Goal: Task Accomplishment & Management: Manage account settings

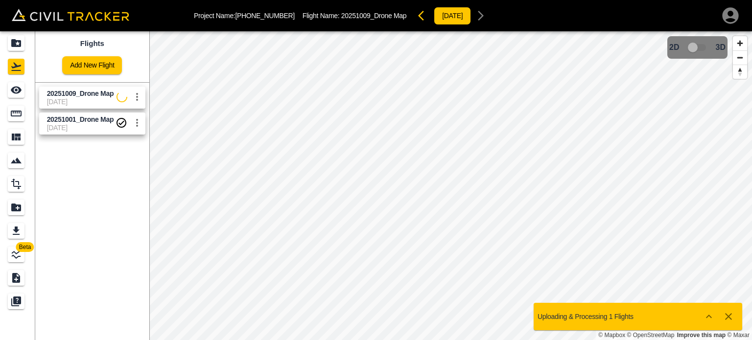
click at [617, 319] on p "Uploading & Processing 1 Flights" at bounding box center [585, 317] width 96 height 8
click at [708, 315] on icon "Show more" at bounding box center [709, 317] width 12 height 12
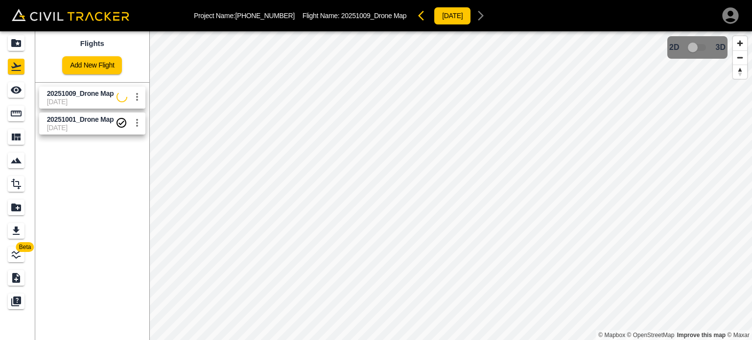
click at [96, 102] on span "[DATE]" at bounding box center [82, 102] width 70 height 8
click at [446, 19] on button "[DATE]" at bounding box center [452, 16] width 37 height 18
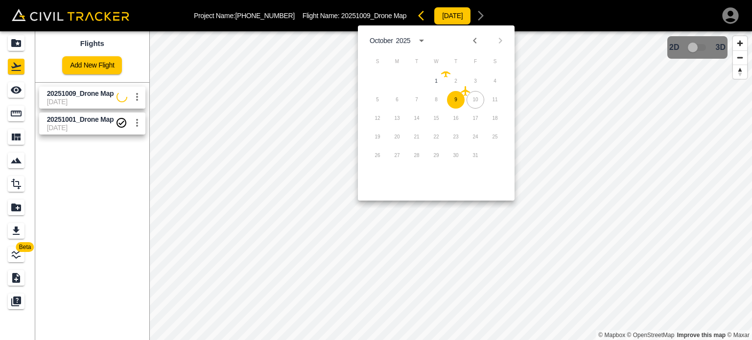
click at [140, 98] on icon "settings" at bounding box center [137, 97] width 12 height 12
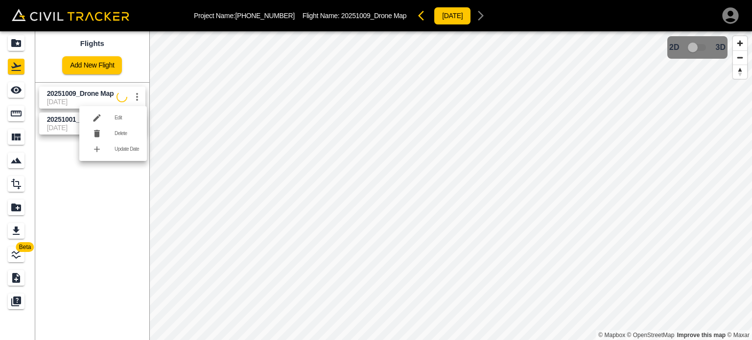
click at [123, 113] on li "Edit" at bounding box center [113, 118] width 68 height 16
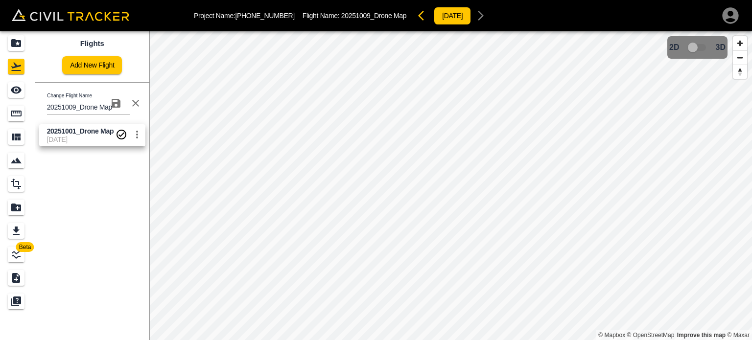
click at [127, 80] on div "Change Flight Name 20251009_Drone Map 20251001_Drone Map 10-1-2025" at bounding box center [90, 114] width 118 height 71
click at [140, 105] on icon "button" at bounding box center [136, 103] width 12 height 12
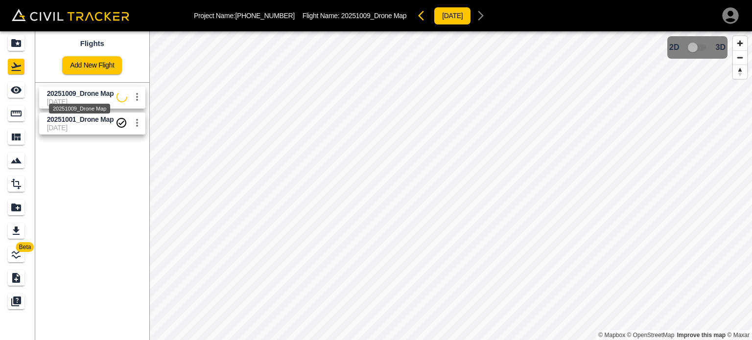
click at [98, 93] on span "20251009_Drone Map" at bounding box center [80, 94] width 67 height 8
click at [59, 197] on div "Flights Add New Flight 20251009_Drone Map 10-9-2025 20251001_Drone Map 10-1-2025" at bounding box center [92, 185] width 114 height 309
click at [20, 40] on icon "Projects" at bounding box center [16, 43] width 12 height 12
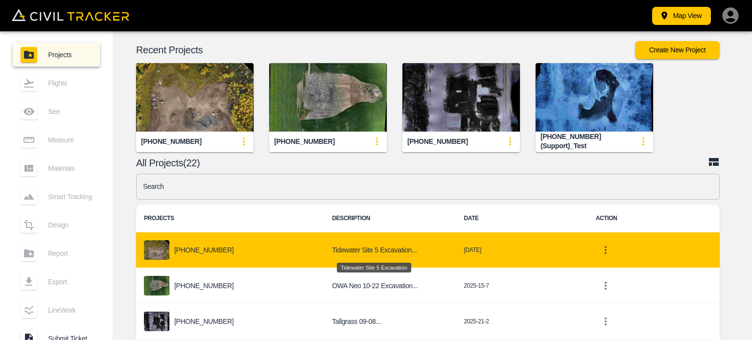
click at [396, 255] on h6 "Tidewater Site 5 Excavation..." at bounding box center [390, 250] width 116 height 12
click at [245, 244] on div "[PHONE_NUMBER]" at bounding box center [230, 250] width 172 height 20
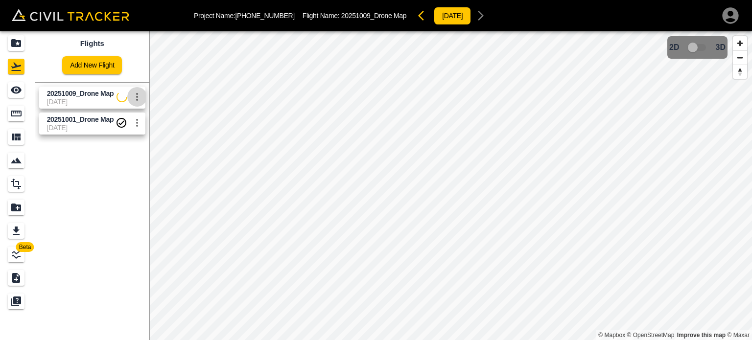
click at [133, 99] on icon "settings" at bounding box center [137, 97] width 12 height 12
click at [67, 311] on div at bounding box center [376, 170] width 752 height 340
click at [74, 119] on span "20251001_Drone Map" at bounding box center [80, 120] width 67 height 8
click at [75, 102] on span "[DATE]" at bounding box center [82, 102] width 70 height 8
click at [141, 101] on icon "settings" at bounding box center [137, 97] width 12 height 12
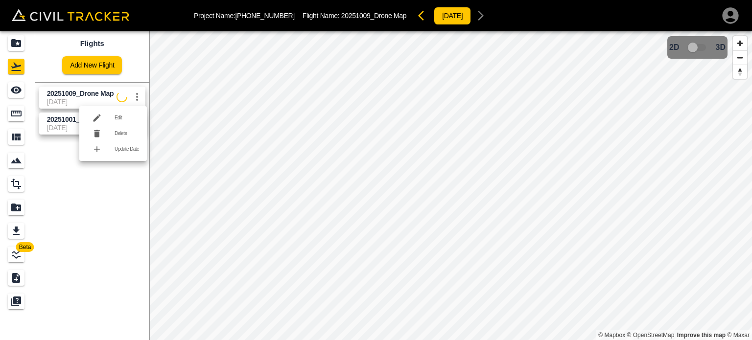
click at [98, 205] on div at bounding box center [376, 170] width 752 height 340
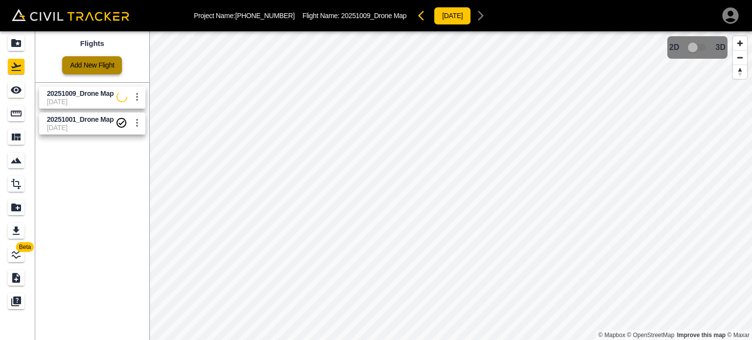
click at [81, 61] on link "Add New Flight" at bounding box center [92, 65] width 60 height 18
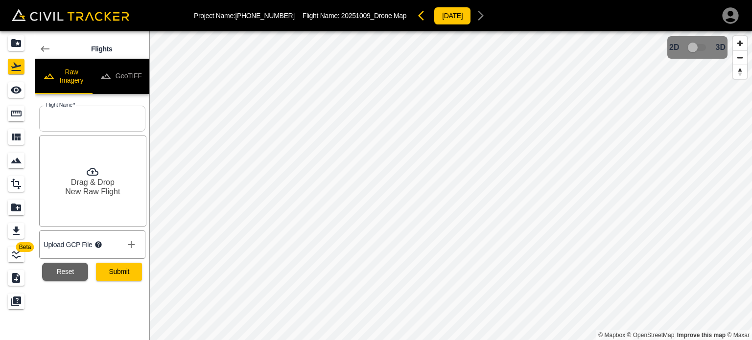
click at [47, 50] on icon at bounding box center [45, 49] width 12 height 12
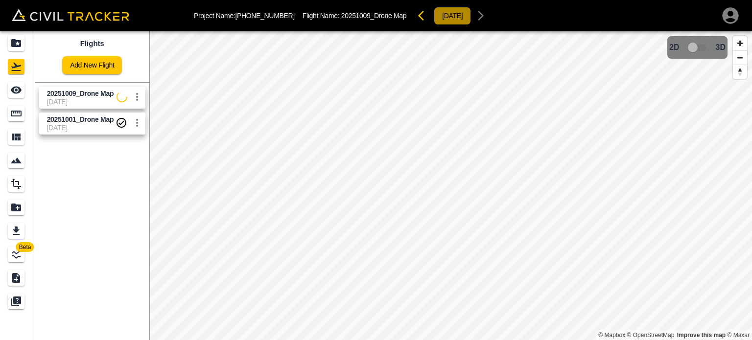
click at [434, 14] on button "[DATE]" at bounding box center [452, 16] width 37 height 18
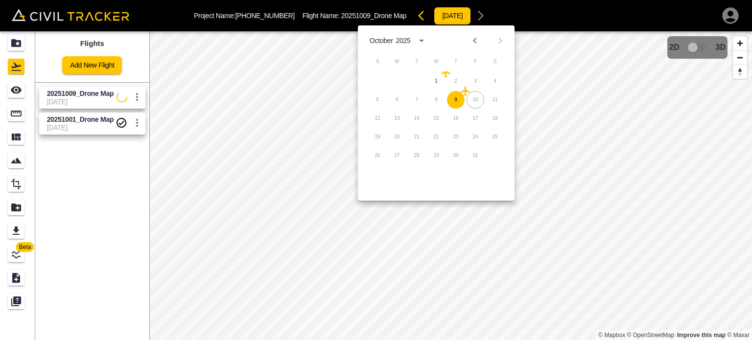
click at [95, 98] on span "[DATE]" at bounding box center [82, 102] width 70 height 8
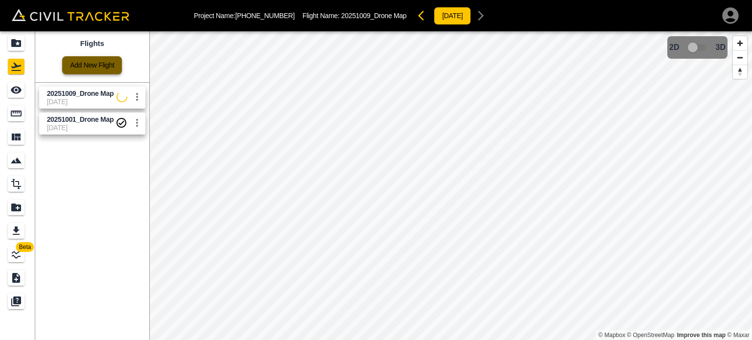
click at [104, 70] on link "Add New Flight" at bounding box center [92, 65] width 60 height 18
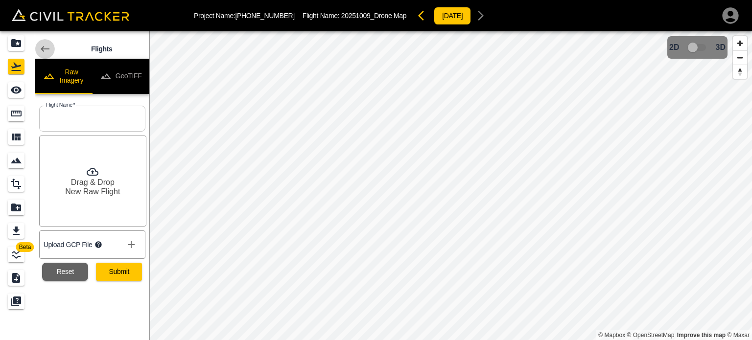
click at [43, 45] on icon at bounding box center [45, 49] width 12 height 12
